Goal: Transaction & Acquisition: Purchase product/service

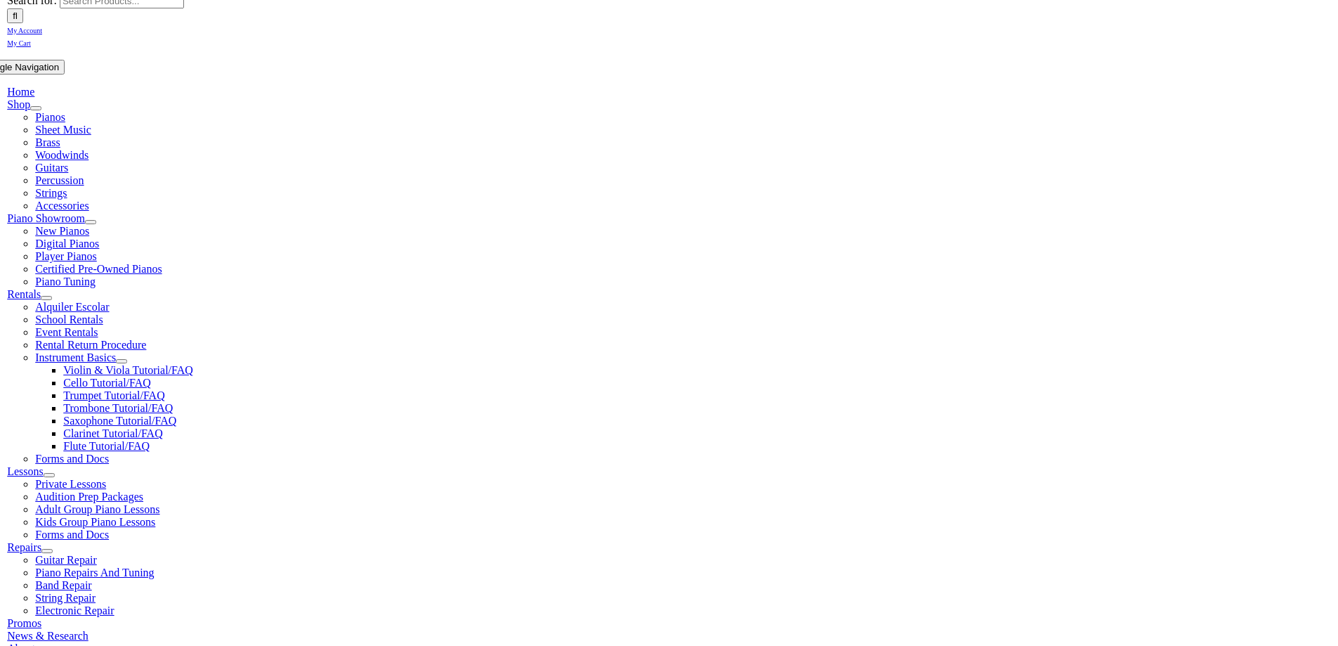
scroll to position [234, 0]
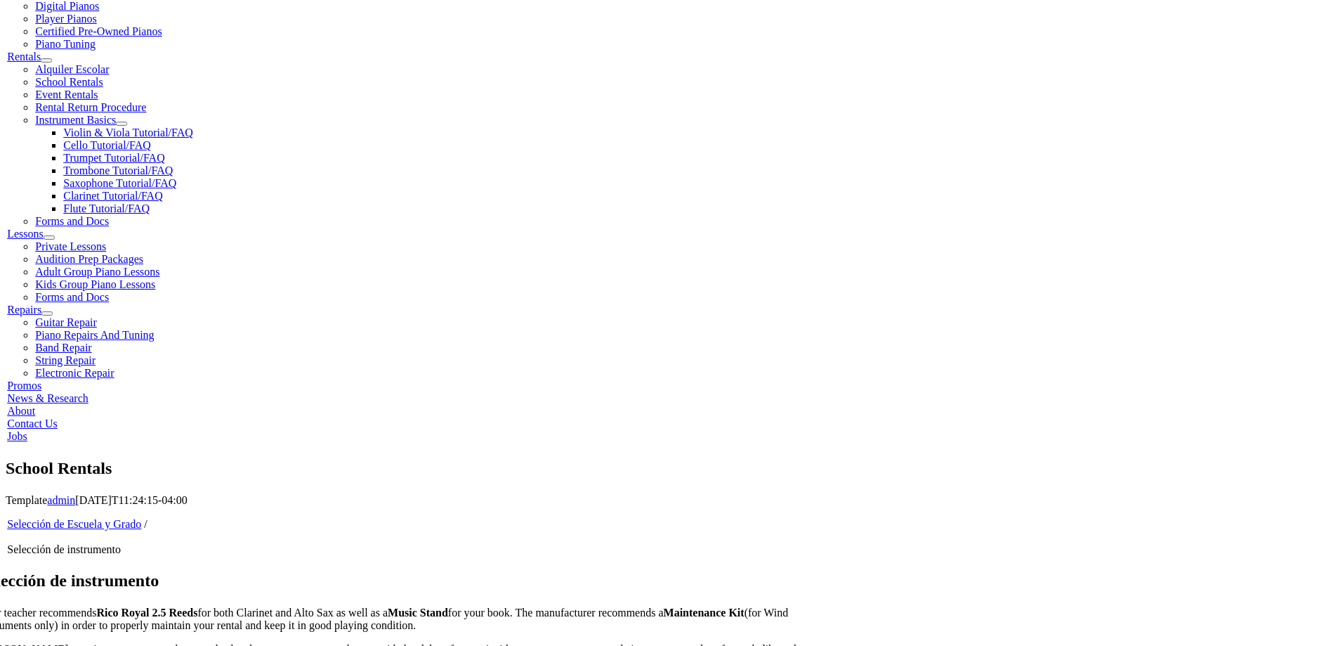
scroll to position [469, 0]
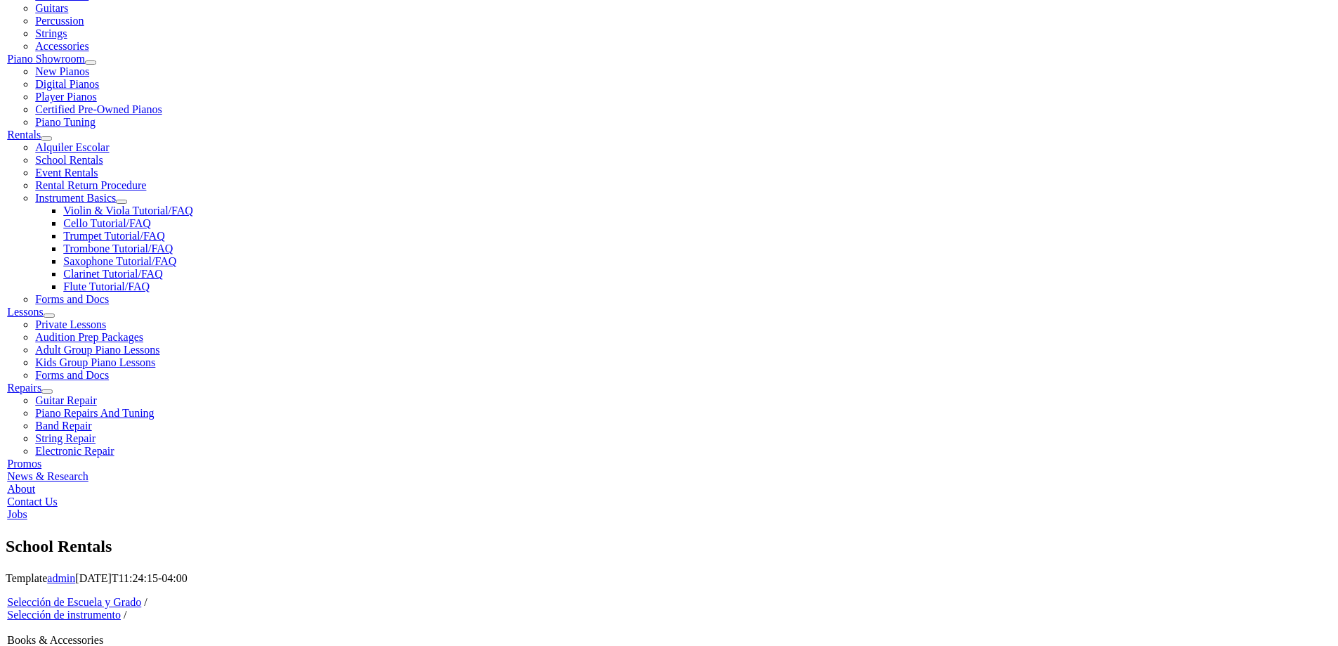
scroll to position [234, 0]
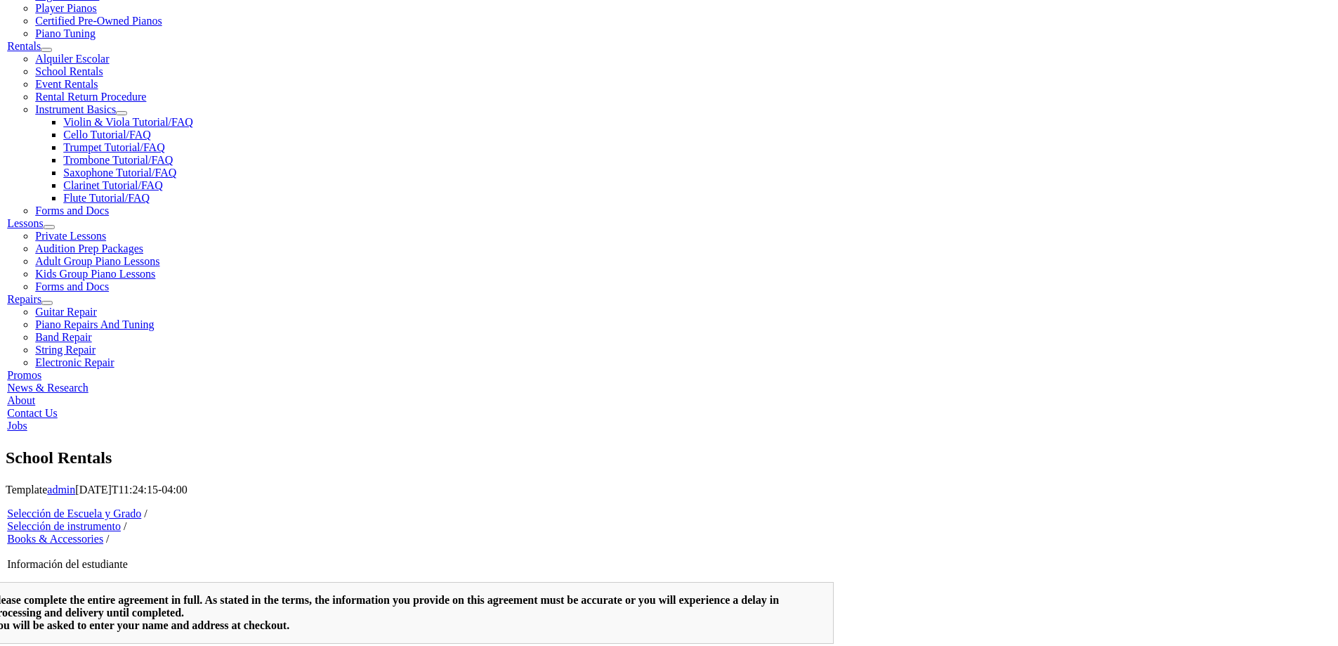
scroll to position [936, 0]
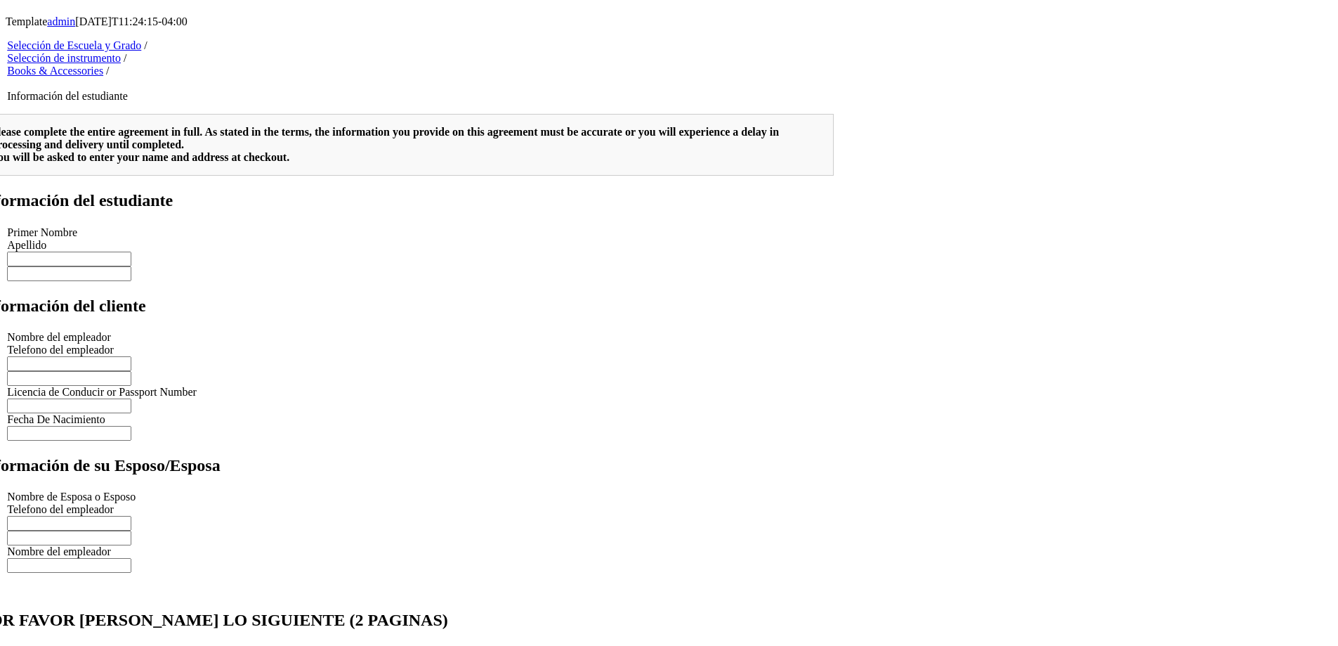
type input "Page 1"
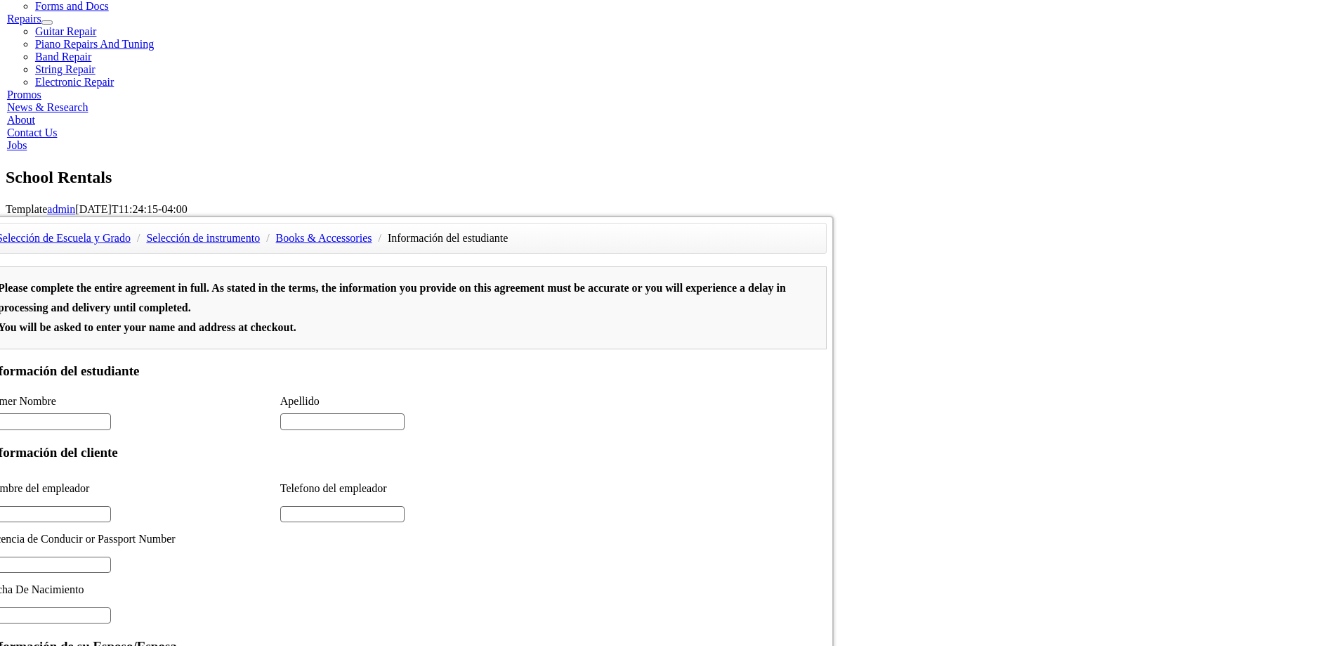
scroll to position [0, 0]
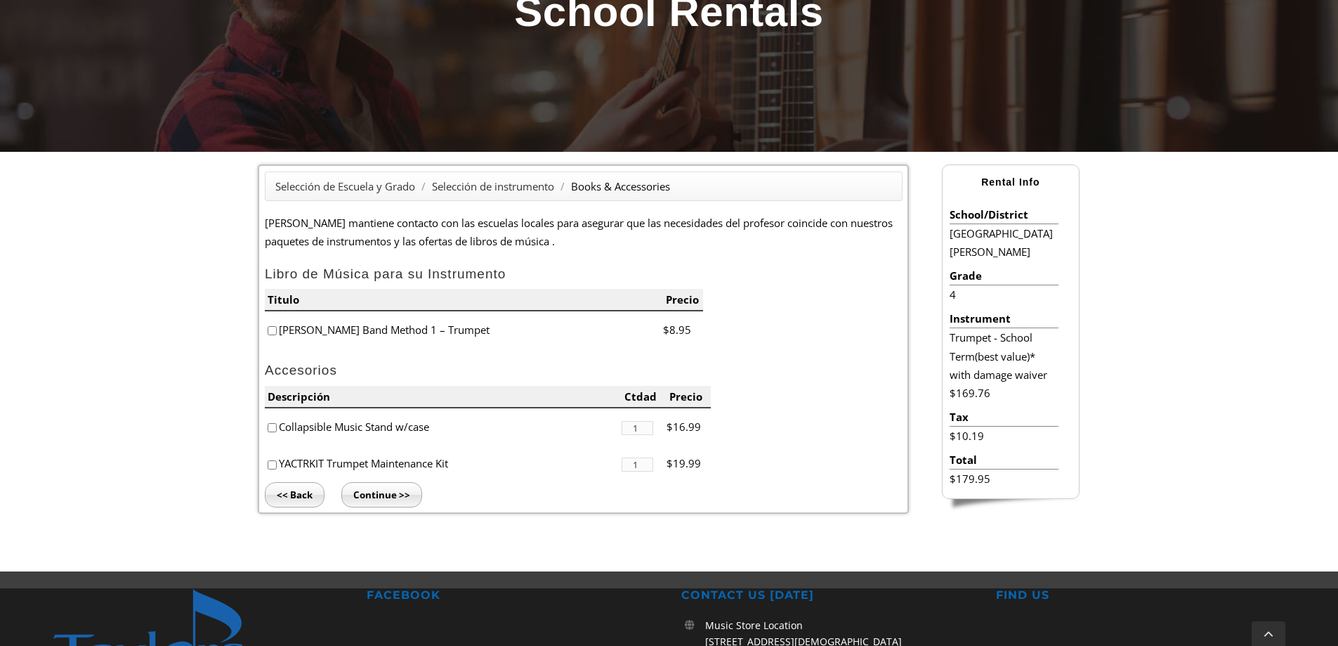
scroll to position [580, 0]
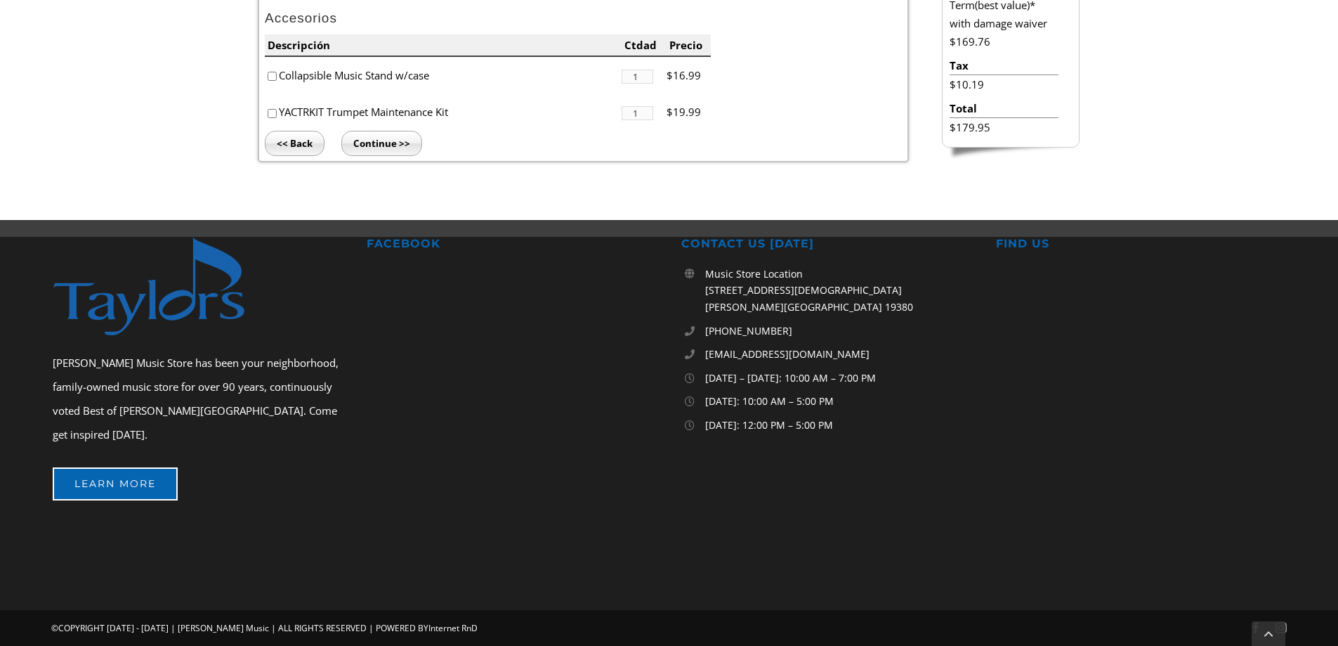
click at [385, 137] on input "Continue >>" at bounding box center [381, 143] width 81 height 25
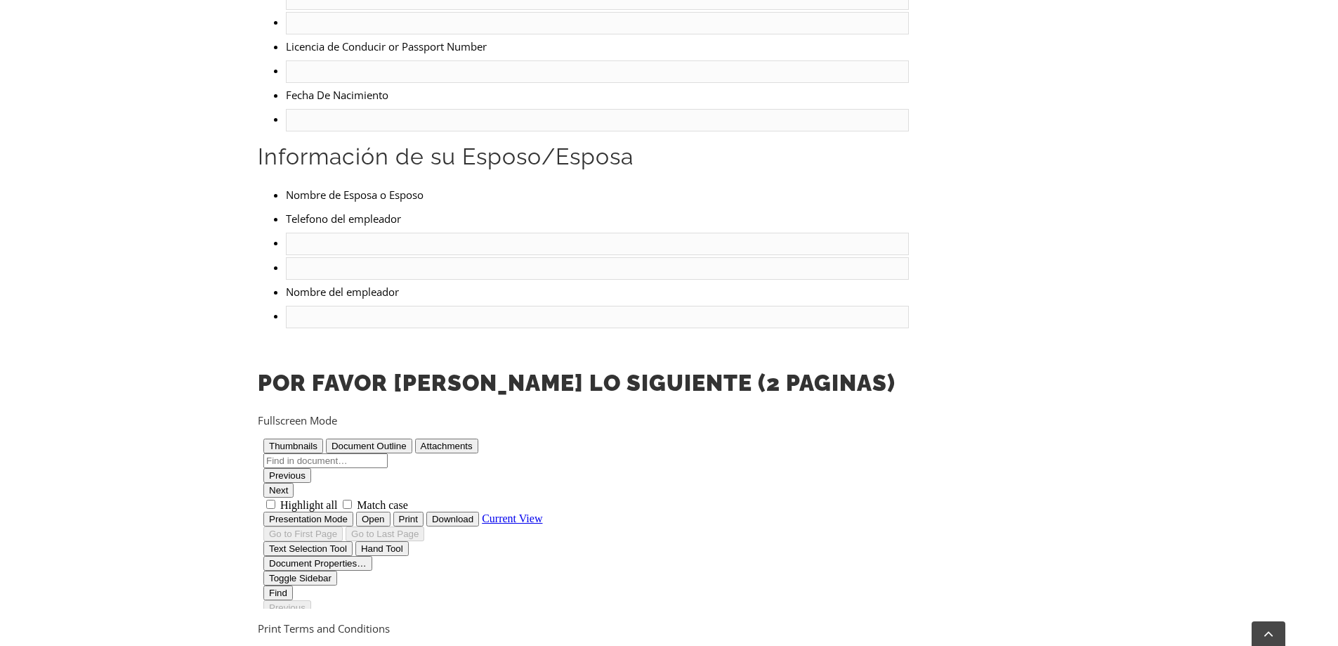
drag, startPoint x: 485, startPoint y: 323, endPoint x: 533, endPoint y: 105, distance: 223.6
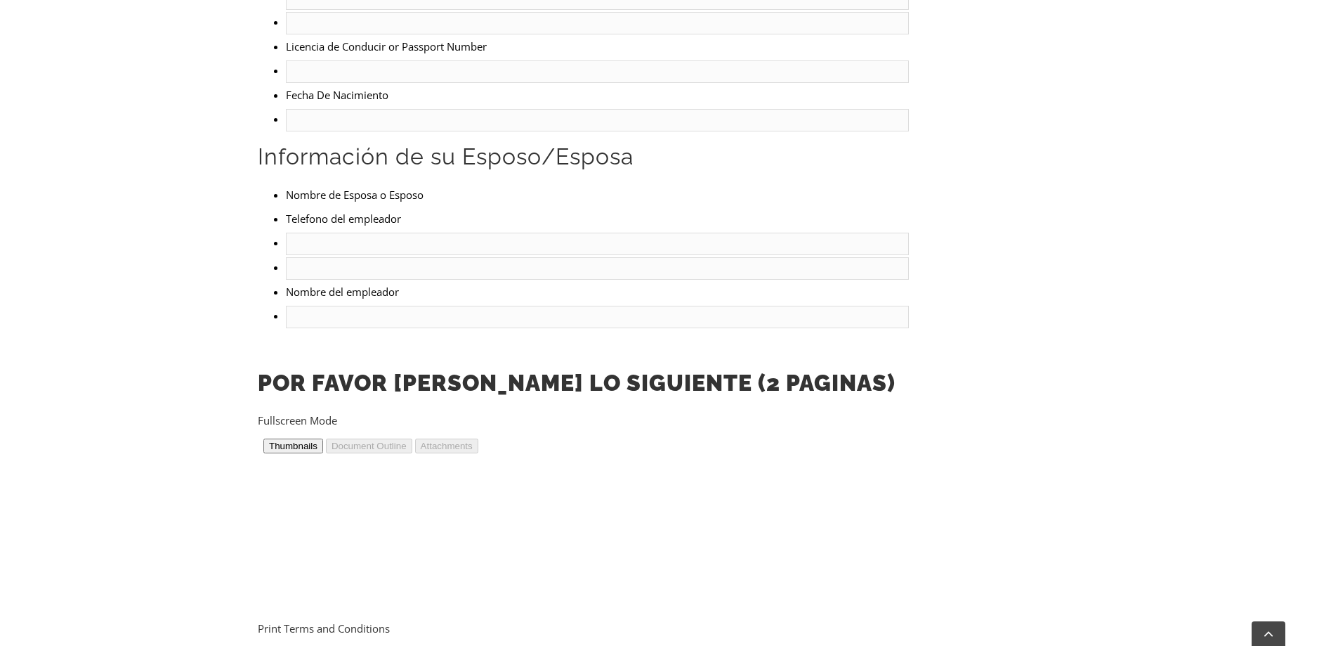
type input "Page 1"
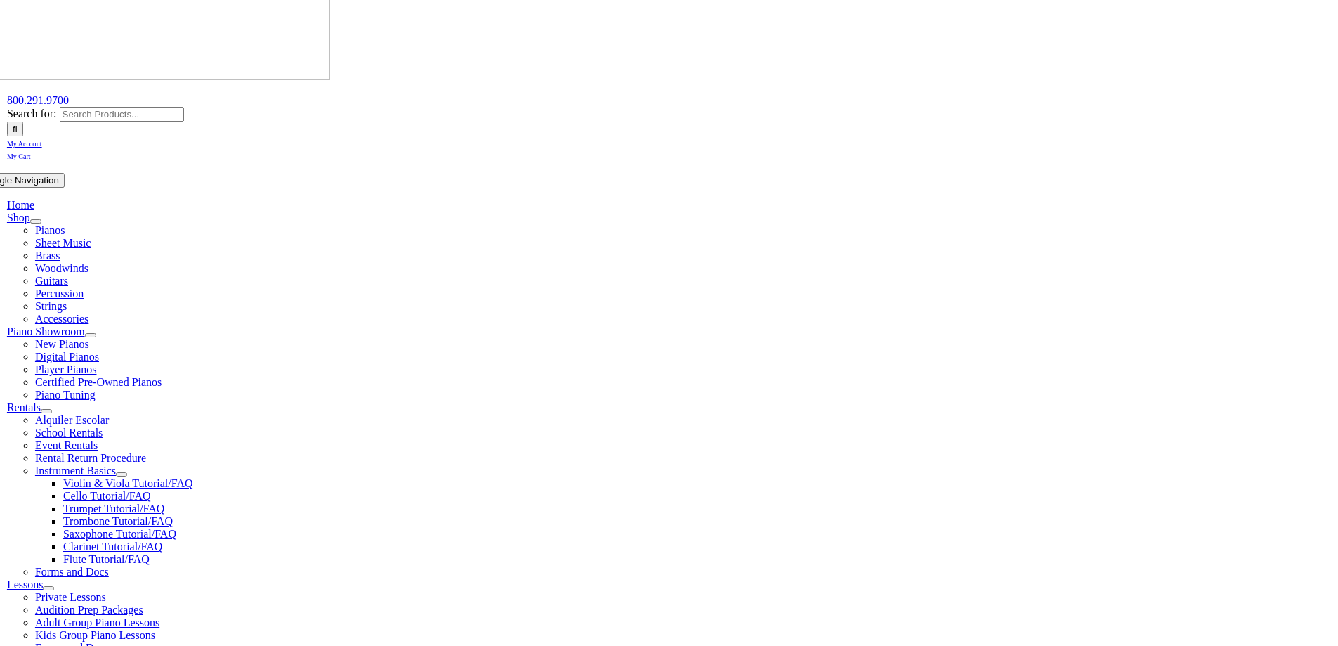
scroll to position [234, 0]
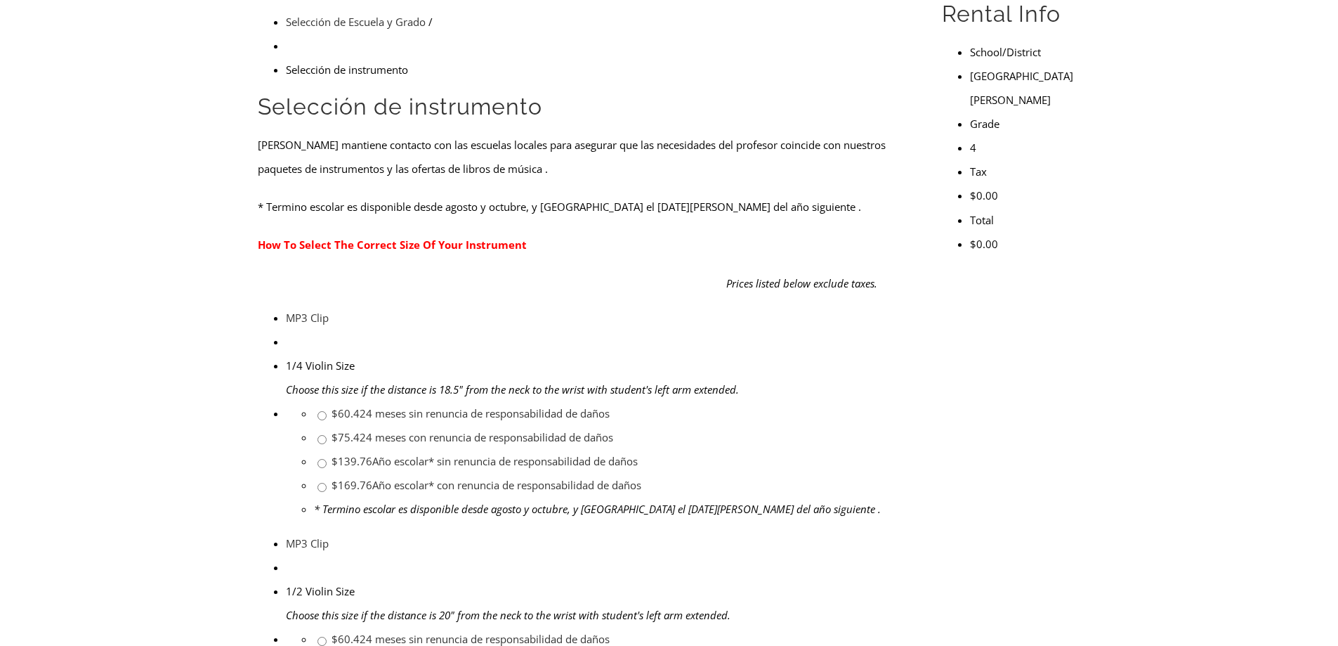
scroll to position [469, 0]
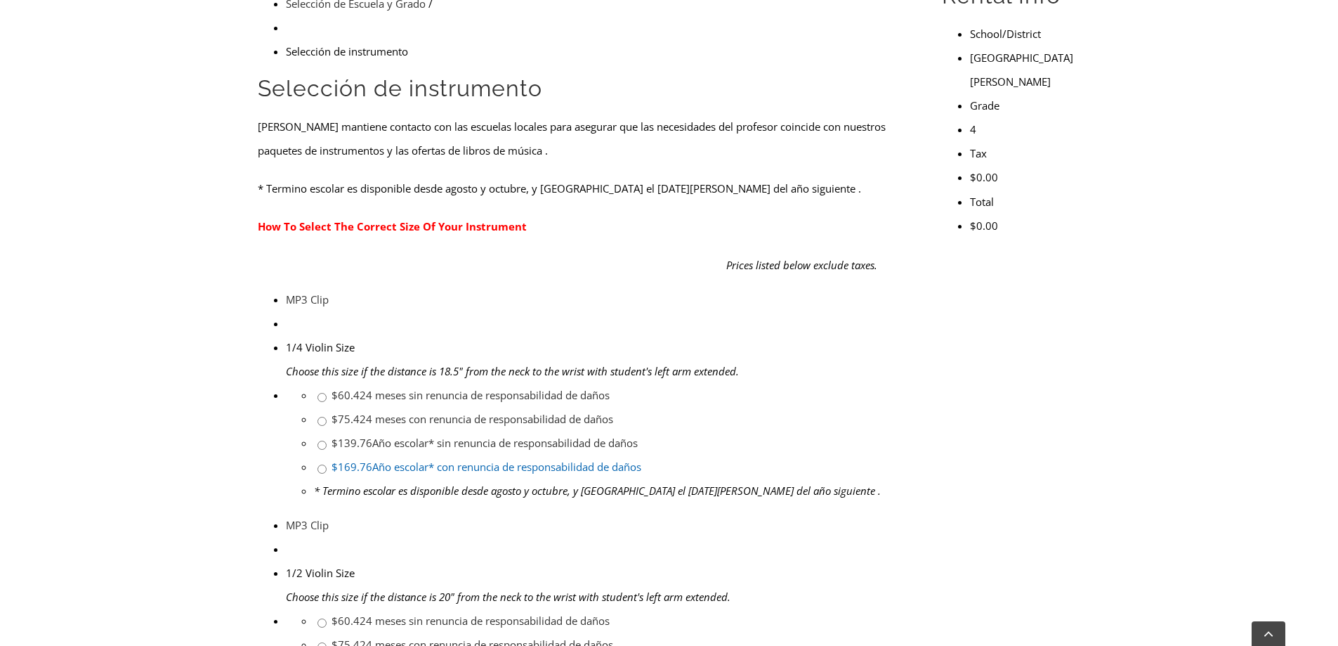
click at [641, 459] on link "$169.76 Año escolar* con renuncia de responsabilidad de daños" at bounding box center [487, 466] width 310 height 14
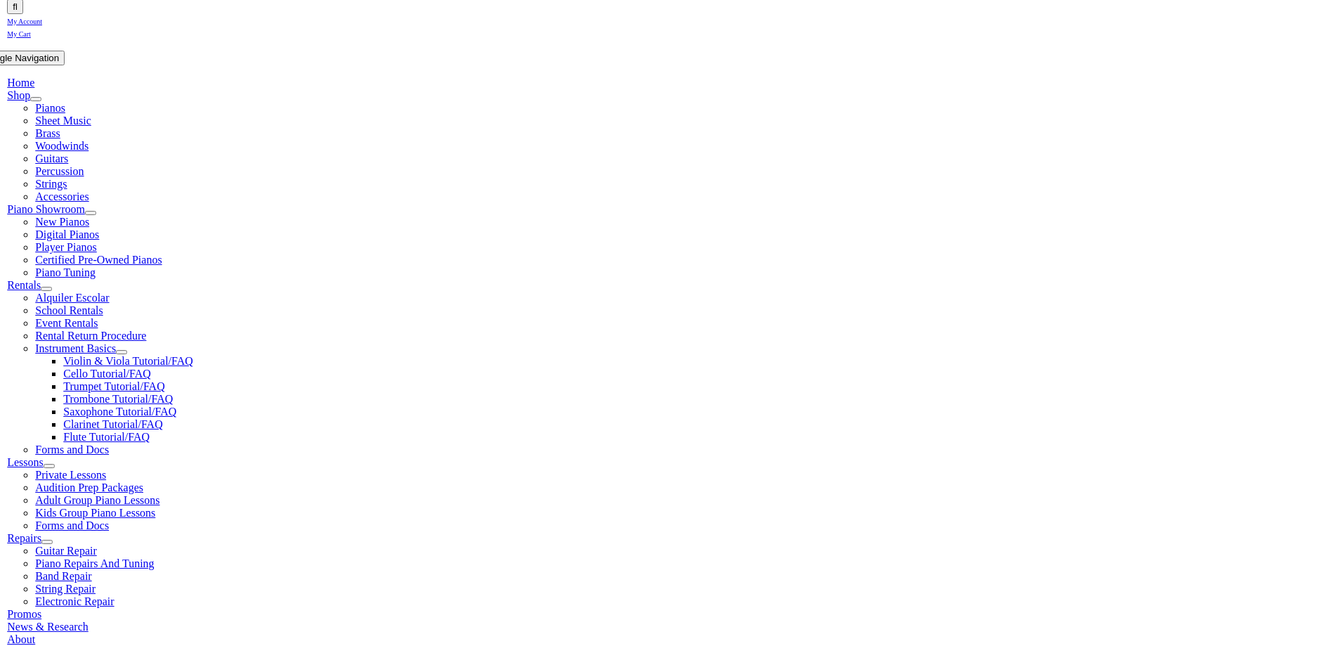
scroll to position [234, 0]
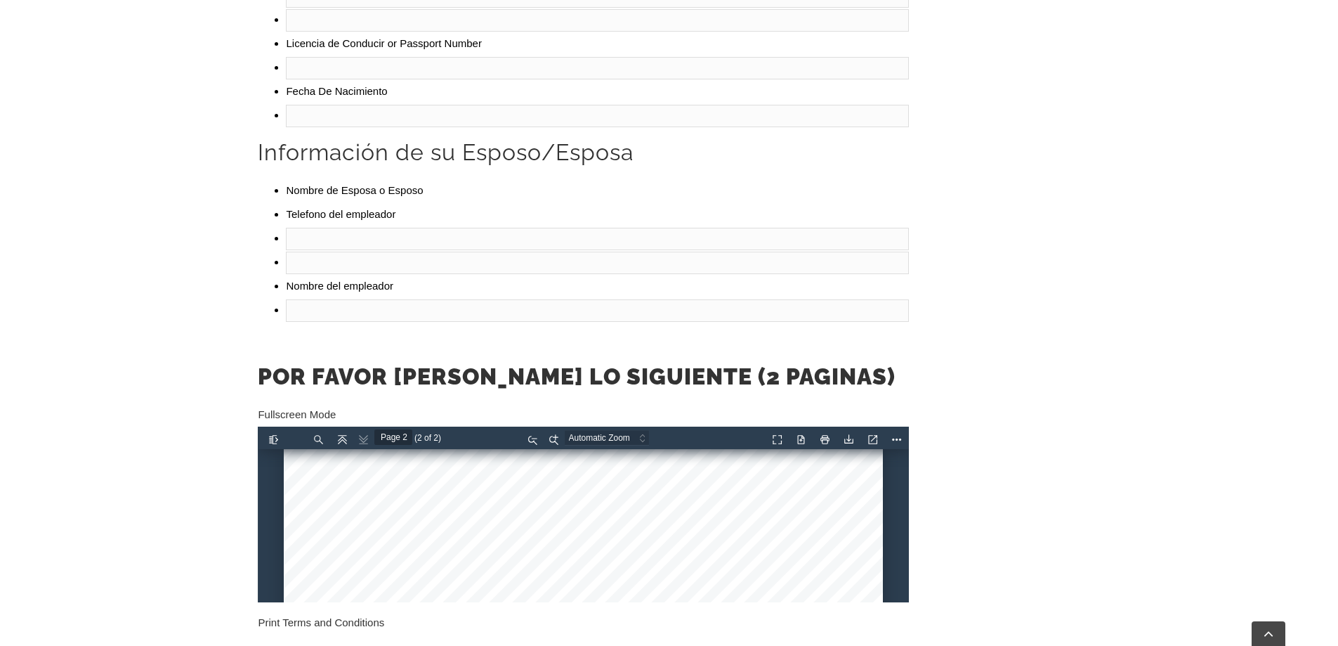
scroll to position [1841, 0]
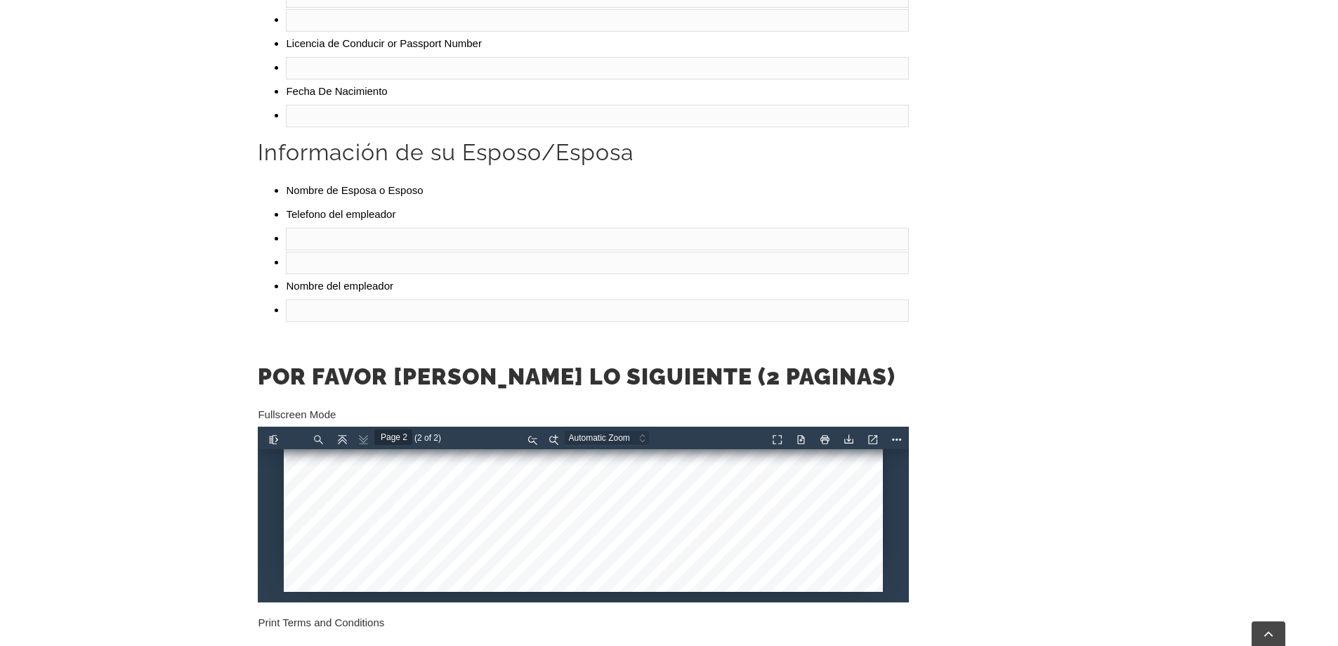
drag, startPoint x: 891, startPoint y: 466, endPoint x: 1154, endPoint y: 666, distance: 330.3
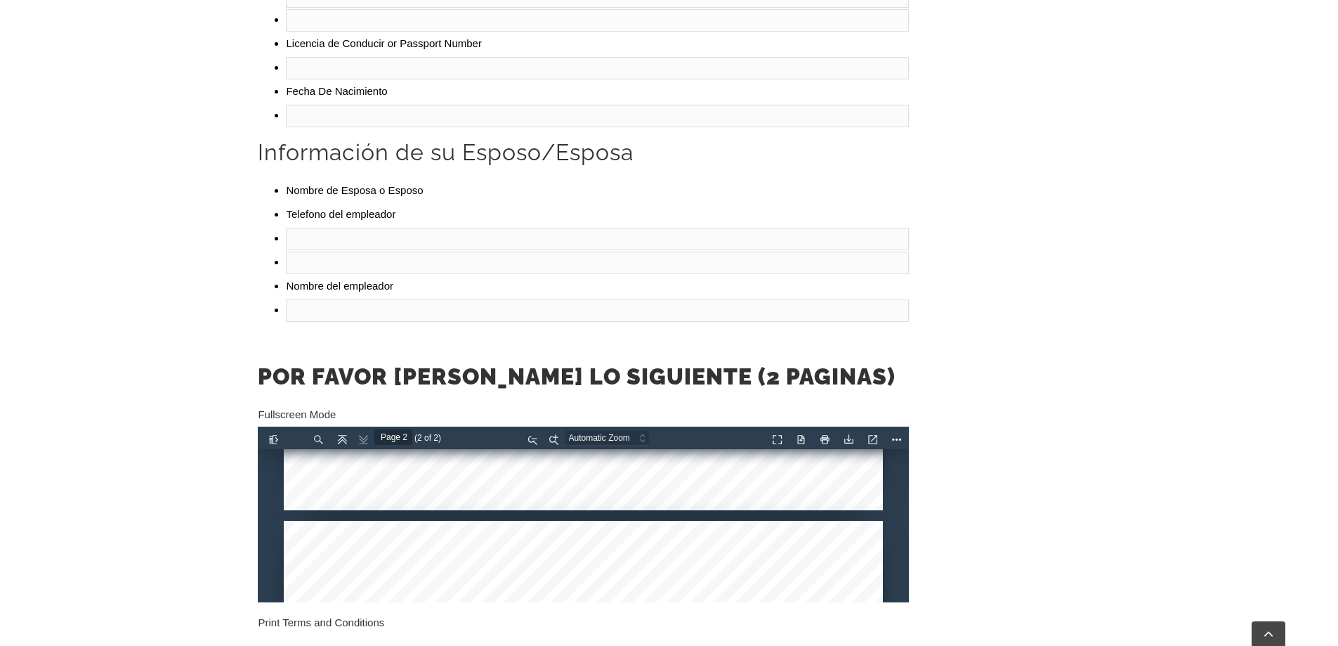
type input "Page 1"
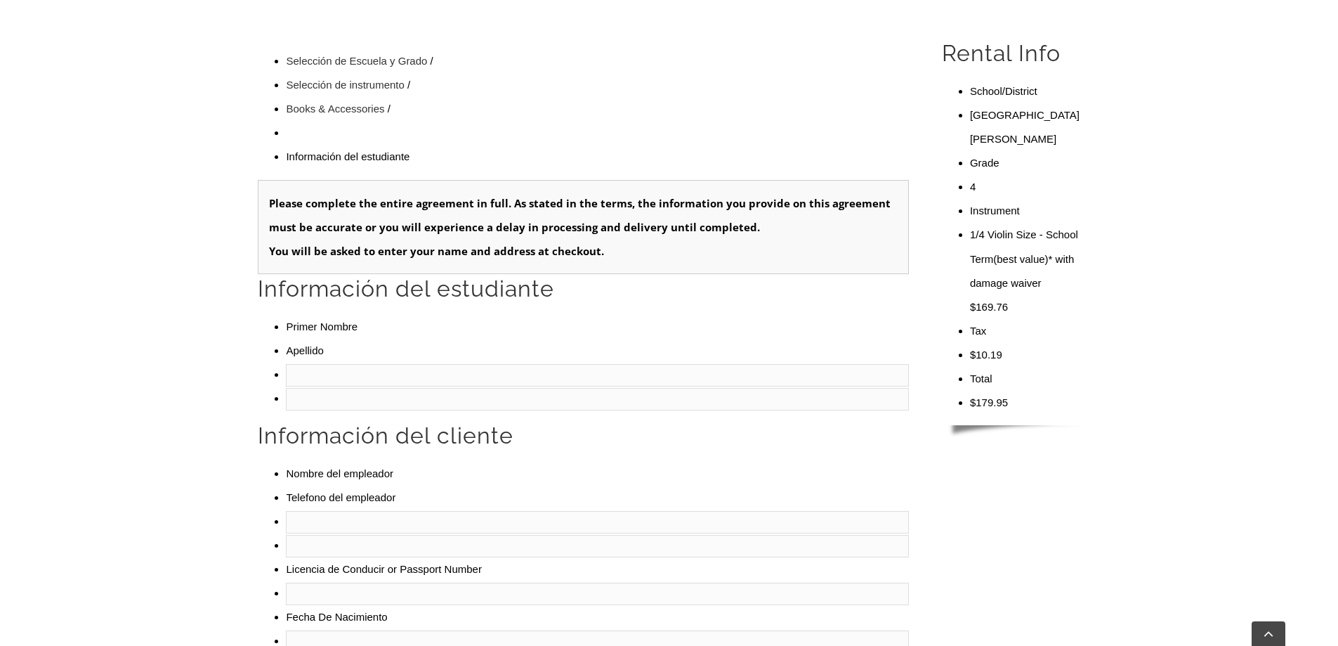
scroll to position [0, 0]
